Goal: Task Accomplishment & Management: Use online tool/utility

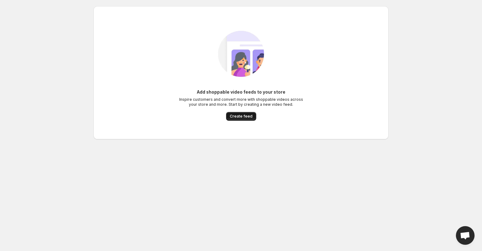
click at [248, 117] on span "Create feed" at bounding box center [241, 116] width 23 height 5
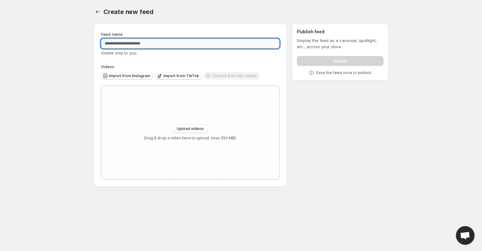
click at [148, 44] on input "Feed name" at bounding box center [190, 44] width 179 height 10
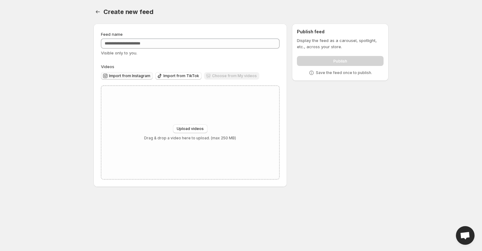
click at [140, 75] on span "Import from Instagram" at bounding box center [129, 75] width 41 height 5
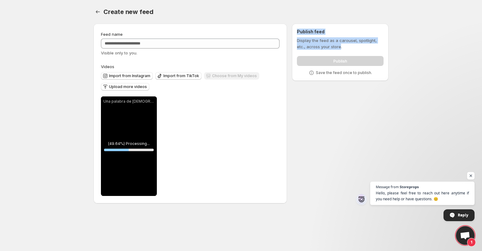
drag, startPoint x: 339, startPoint y: 48, endPoint x: 297, endPoint y: 33, distance: 44.5
click at [297, 33] on div "Publish feed Display the feed as a carousel, spotlight, etc., across your store…" at bounding box center [340, 52] width 87 height 47
click at [135, 130] on div "Una palabra de [DEMOGRAPHIC_DATA] puede cambiar tu da o tu vida Este frasco me …" at bounding box center [129, 145] width 56 height 99
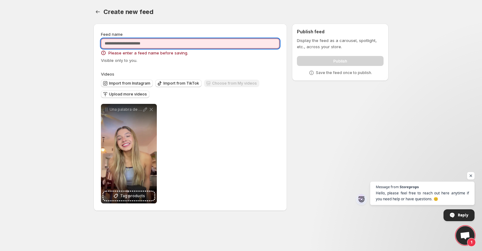
click at [208, 40] on input "Feed name" at bounding box center [190, 44] width 179 height 10
click at [222, 57] on div "Visible only to you." at bounding box center [190, 60] width 179 height 6
click at [159, 47] on input "**********" at bounding box center [190, 44] width 179 height 10
type input "**********"
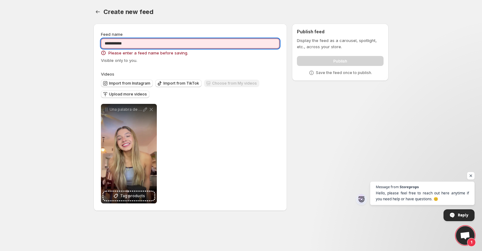
click at [191, 64] on div "**********" at bounding box center [190, 117] width 179 height 172
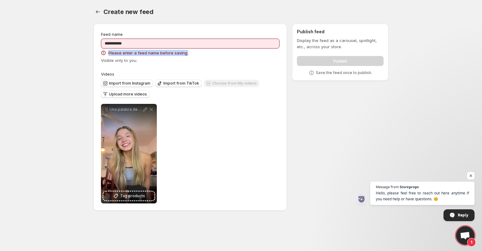
drag, startPoint x: 190, startPoint y: 56, endPoint x: 101, endPoint y: 50, distance: 89.3
click at [101, 50] on div "Please enter a feed name before saving." at bounding box center [190, 53] width 179 height 6
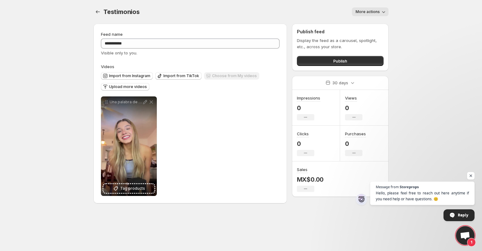
click at [364, 12] on span "More actions" at bounding box center [368, 11] width 24 height 5
click at [319, 13] on div "More actions" at bounding box center [267, 11] width 241 height 9
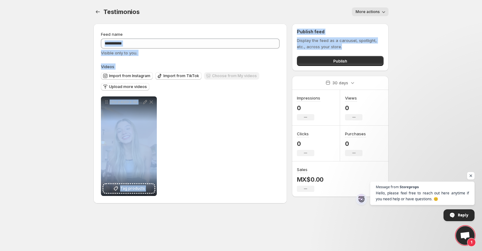
drag, startPoint x: 344, startPoint y: 49, endPoint x: 288, endPoint y: 40, distance: 56.9
click at [288, 40] on div "**********" at bounding box center [239, 115] width 300 height 192
click at [300, 41] on p "Display the feed as a carousel, spotlight, etc., across your store." at bounding box center [340, 43] width 87 height 12
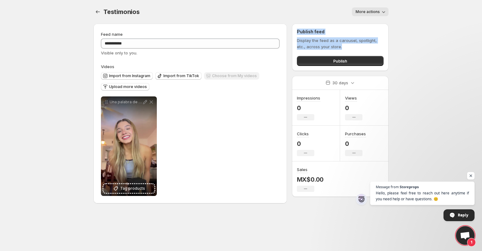
drag, startPoint x: 343, startPoint y: 49, endPoint x: 292, endPoint y: 31, distance: 54.2
click at [292, 31] on div "Publish feed Display the feed as a carousel, spotlight, etc., across your store…" at bounding box center [340, 47] width 97 height 47
click at [288, 20] on div at bounding box center [288, 20] width 0 height 0
click at [304, 9] on div "More actions" at bounding box center [267, 11] width 241 height 9
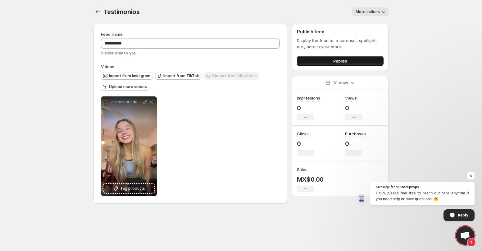
click at [313, 61] on button "Publish" at bounding box center [340, 61] width 87 height 10
